Goal: Task Accomplishment & Management: Use online tool/utility

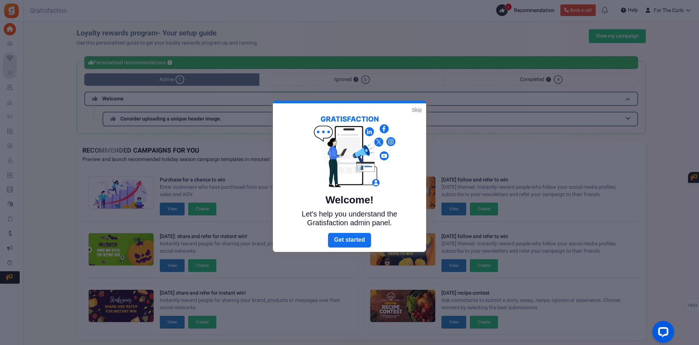
click at [414, 110] on link "Skip" at bounding box center [417, 109] width 10 height 7
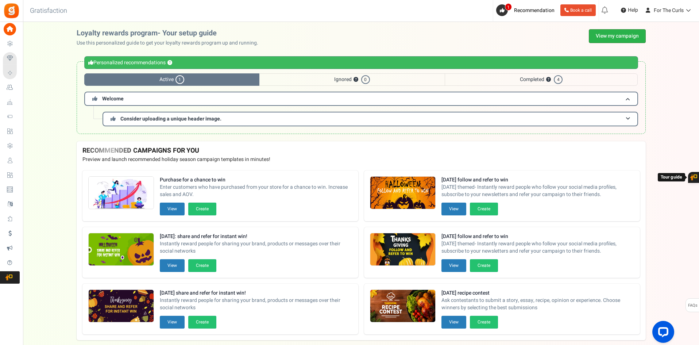
click at [624, 30] on link "View my campaign" at bounding box center [617, 36] width 57 height 14
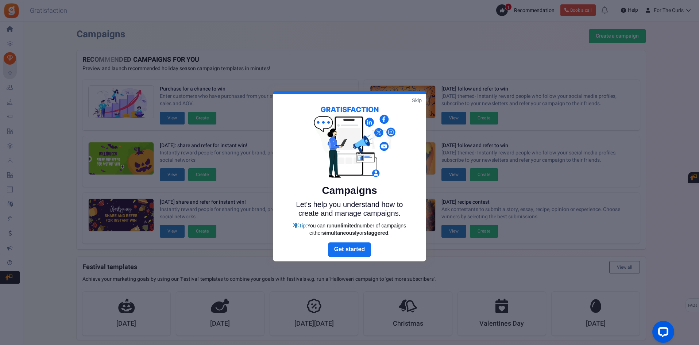
click at [415, 98] on link "Skip" at bounding box center [417, 100] width 10 height 7
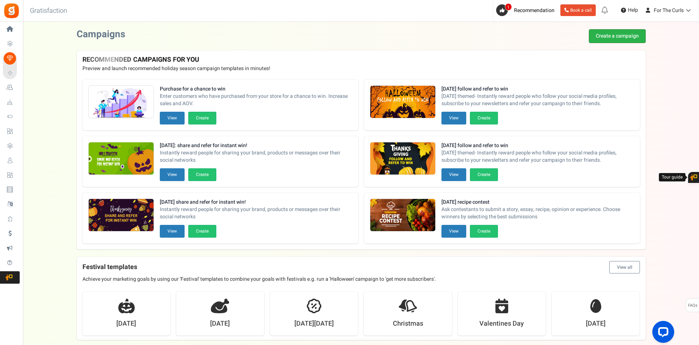
click at [620, 31] on link "Create a campaign" at bounding box center [617, 36] width 57 height 14
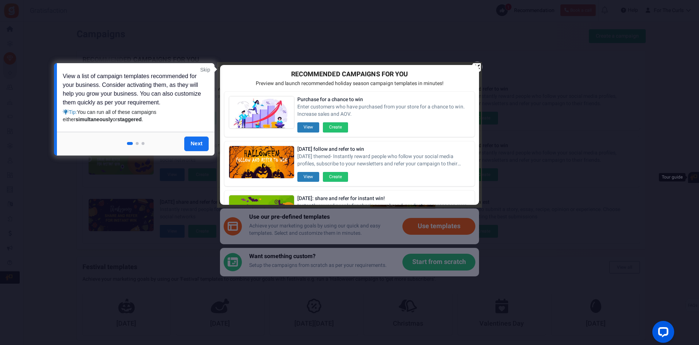
click at [498, 46] on div at bounding box center [349, 172] width 699 height 345
click at [480, 65] on div at bounding box center [349, 134] width 263 height 143
click at [445, 37] on div at bounding box center [349, 172] width 699 height 345
click at [476, 62] on div at bounding box center [349, 172] width 699 height 345
click at [202, 69] on link "Skip" at bounding box center [205, 69] width 10 height 7
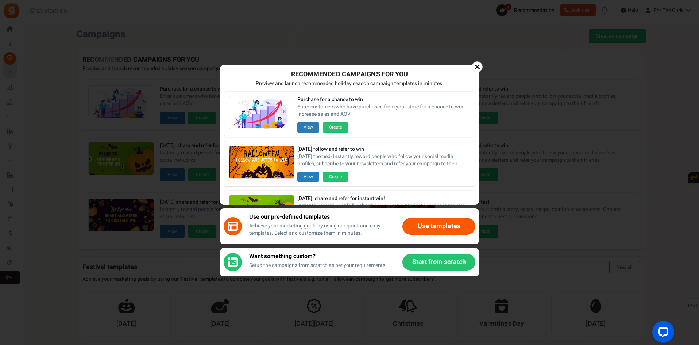
click at [472, 66] on div at bounding box center [476, 66] width 11 height 11
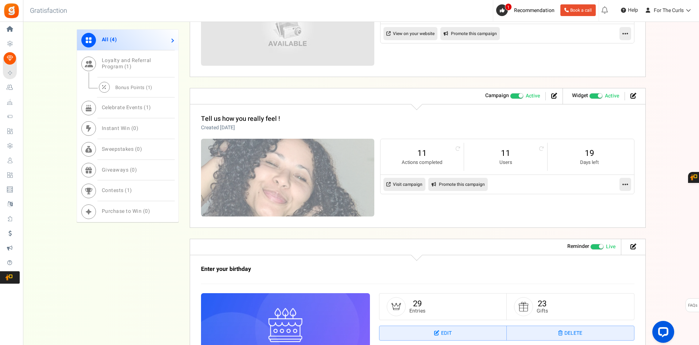
scroll to position [474, 0]
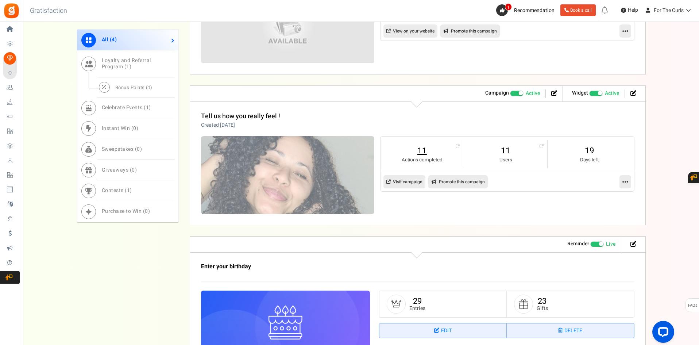
click at [424, 151] on link "11" at bounding box center [422, 151] width 69 height 12
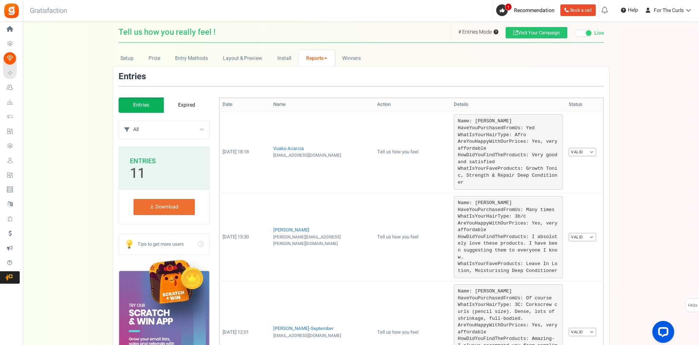
click at [176, 108] on link "Expired" at bounding box center [187, 104] width 46 height 15
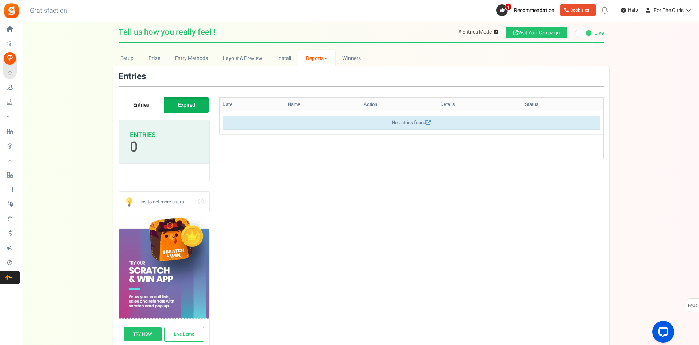
click at [143, 103] on link "Entries" at bounding box center [142, 104] width 46 height 15
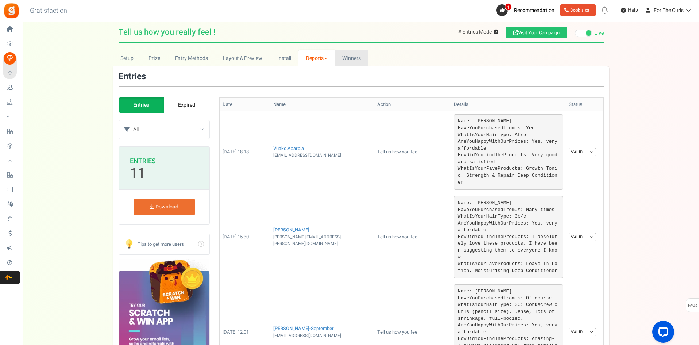
click at [341, 61] on link "Winners Winner Draw" at bounding box center [352, 58] width 34 height 16
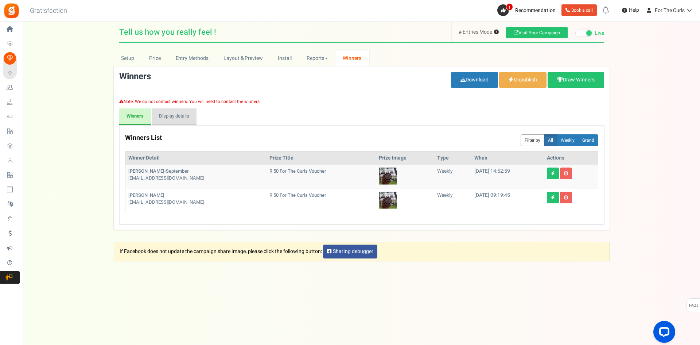
drag, startPoint x: 160, startPoint y: 118, endPoint x: 153, endPoint y: 121, distance: 8.2
click at [160, 118] on link "Display details" at bounding box center [174, 116] width 45 height 17
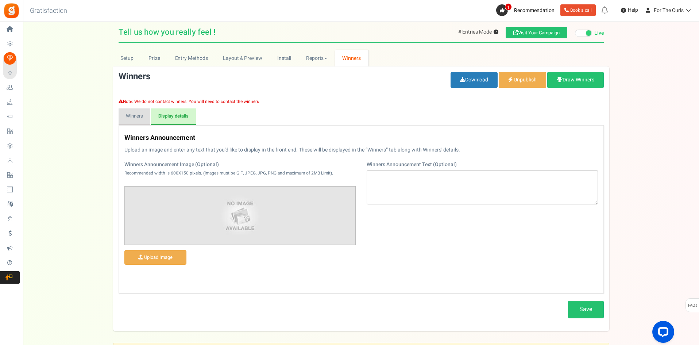
click at [140, 121] on link "Winners" at bounding box center [135, 116] width 32 height 17
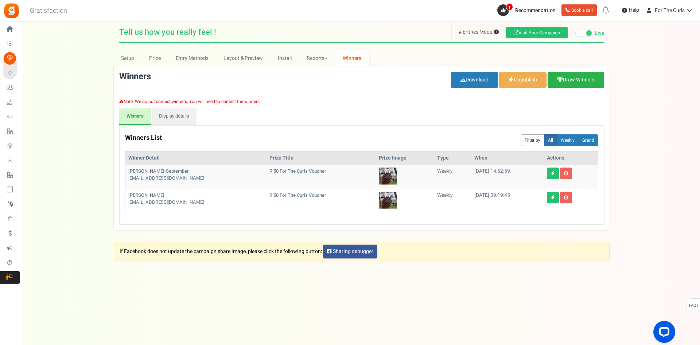
click at [578, 79] on link "Draw Winners" at bounding box center [576, 80] width 57 height 16
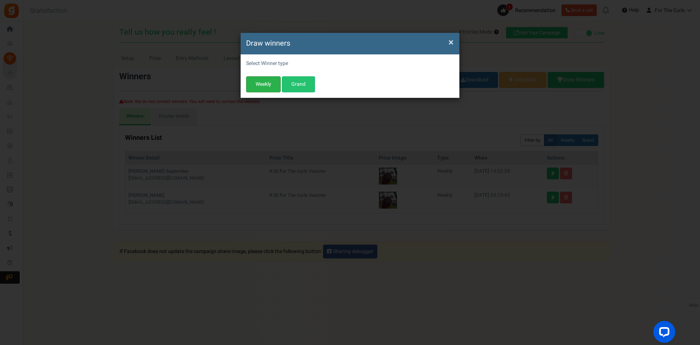
click at [264, 85] on button "Weekly" at bounding box center [263, 84] width 35 height 16
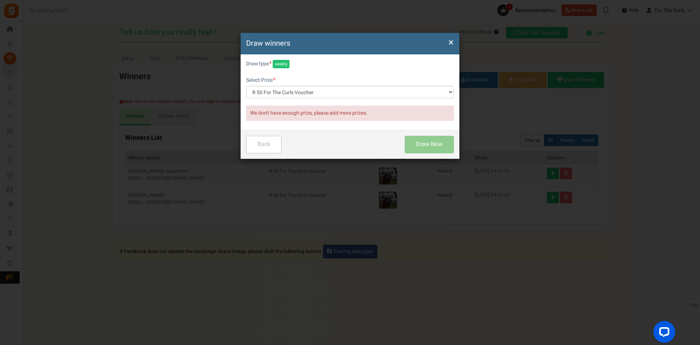
click at [449, 43] on span "×" at bounding box center [451, 42] width 5 height 14
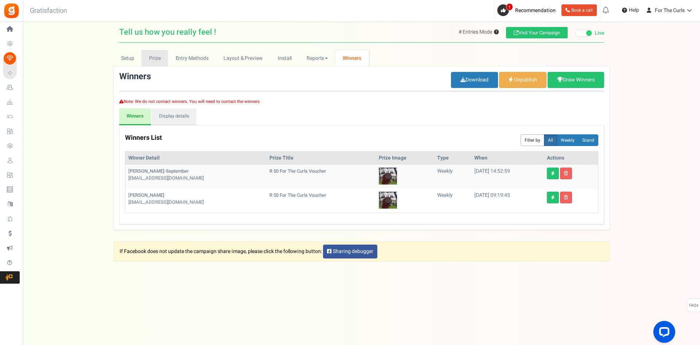
click at [153, 58] on link "Prize" at bounding box center [154, 58] width 27 height 16
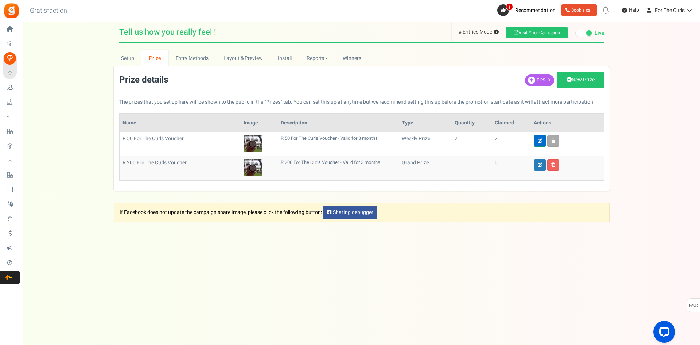
click at [539, 140] on icon at bounding box center [540, 141] width 4 height 4
type input "R 50 For The Curls Voucher"
type input "2"
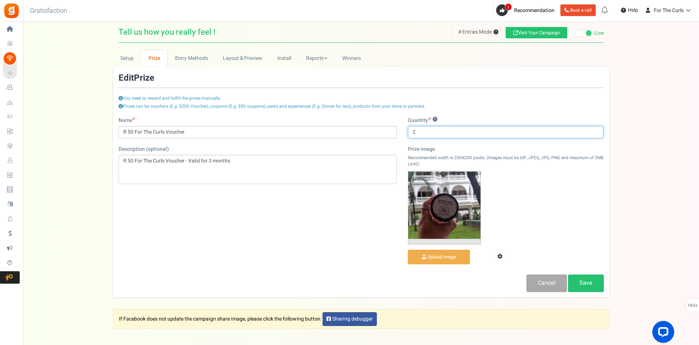
drag, startPoint x: 423, startPoint y: 135, endPoint x: 419, endPoint y: 128, distance: 7.5
click at [422, 135] on input "2" at bounding box center [506, 132] width 196 height 12
type input "3"
click at [577, 287] on link "Save" at bounding box center [586, 282] width 36 height 17
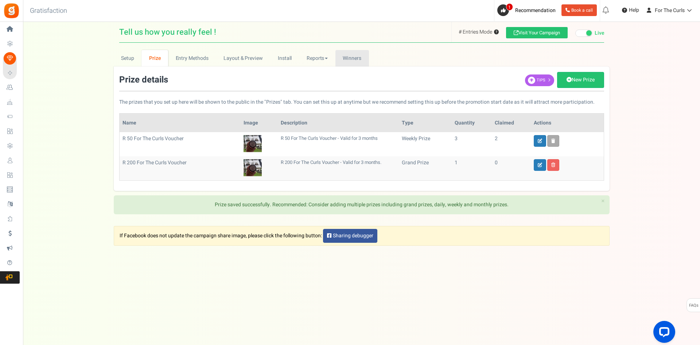
click at [347, 53] on link "Winners Winner Draw" at bounding box center [352, 58] width 34 height 16
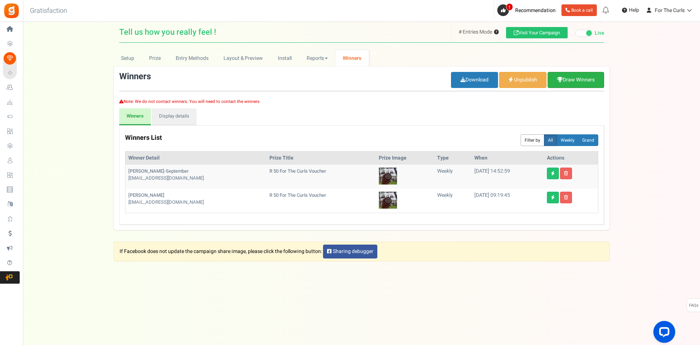
click at [569, 79] on link "Draw Winners" at bounding box center [576, 80] width 57 height 16
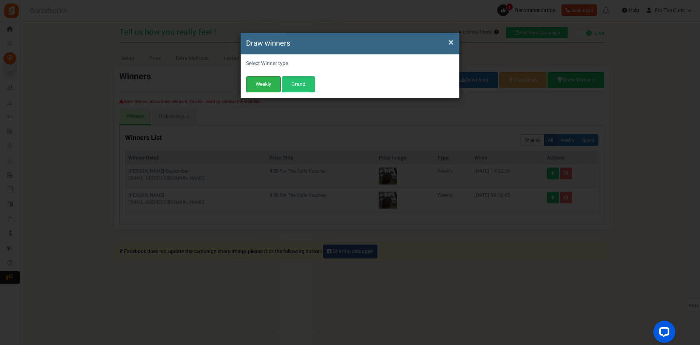
click at [264, 82] on button "Weekly" at bounding box center [263, 84] width 35 height 16
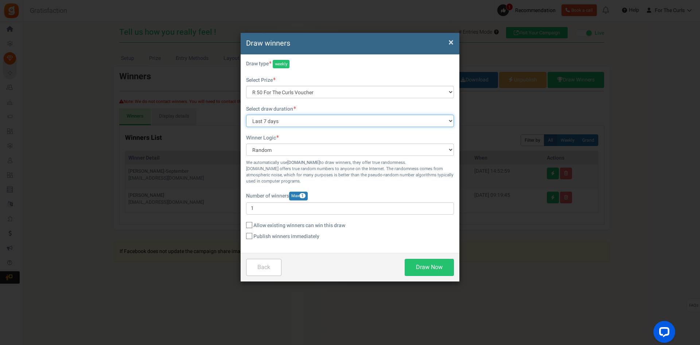
click at [267, 120] on select "All time [DATE] [DATE] The [DATE] Last 7 days This week (Sun - [DATE]) This wee…" at bounding box center [350, 120] width 208 height 12
select select "all"
click at [246, 114] on select "All time [DATE] [DATE] The [DATE] Last 7 days This week (Sun - [DATE]) This wee…" at bounding box center [350, 120] width 208 height 12
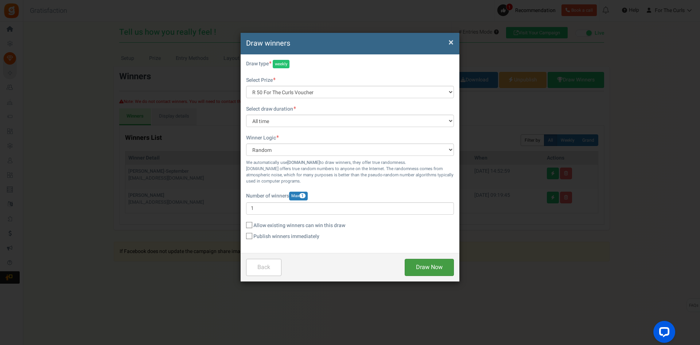
click at [433, 268] on button "Draw Now" at bounding box center [429, 267] width 49 height 17
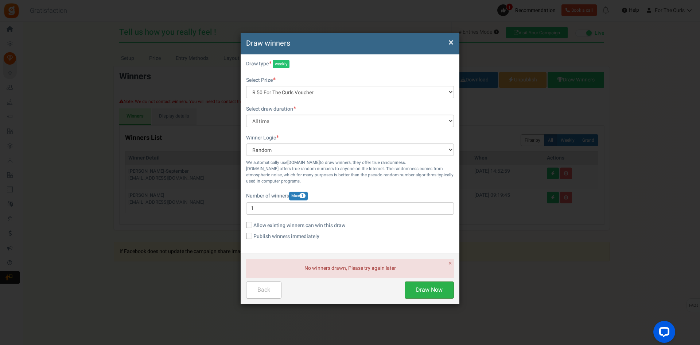
click at [422, 291] on button "Draw Now" at bounding box center [429, 289] width 49 height 17
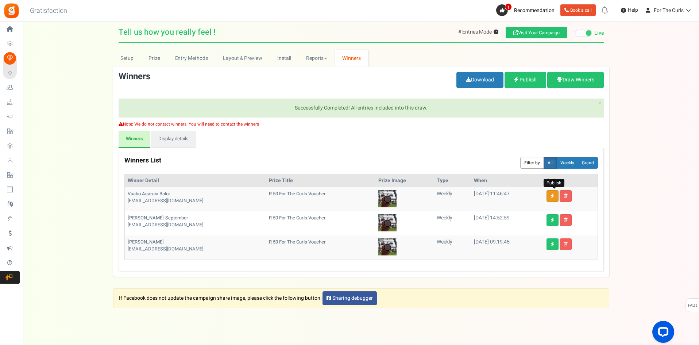
click at [555, 200] on link at bounding box center [552, 196] width 12 height 12
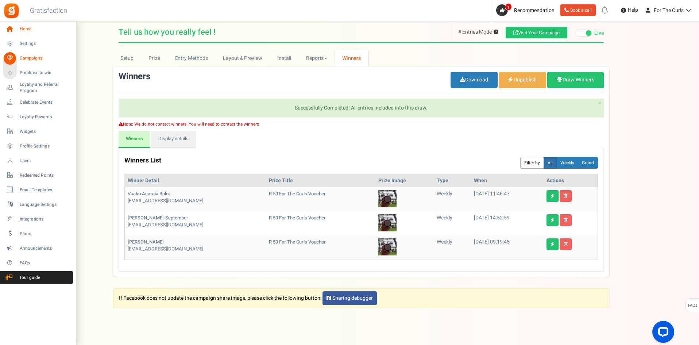
click at [8, 30] on icon at bounding box center [10, 29] width 12 height 12
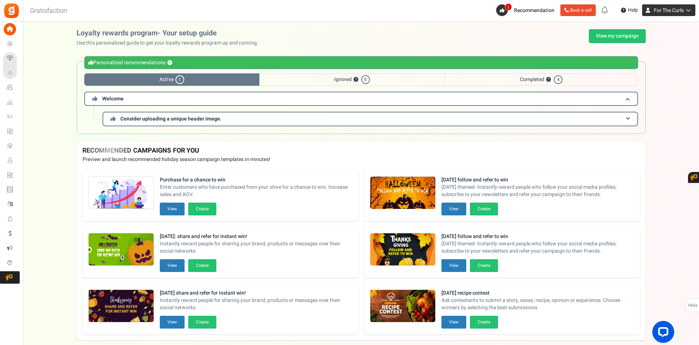
click at [679, 7] on span "For The Curls" at bounding box center [668, 11] width 30 height 8
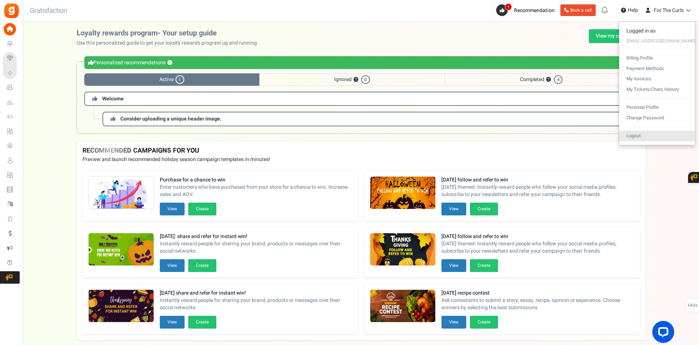
click at [649, 137] on link "Logout" at bounding box center [657, 136] width 76 height 11
